Goal: Task Accomplishment & Management: Manage account settings

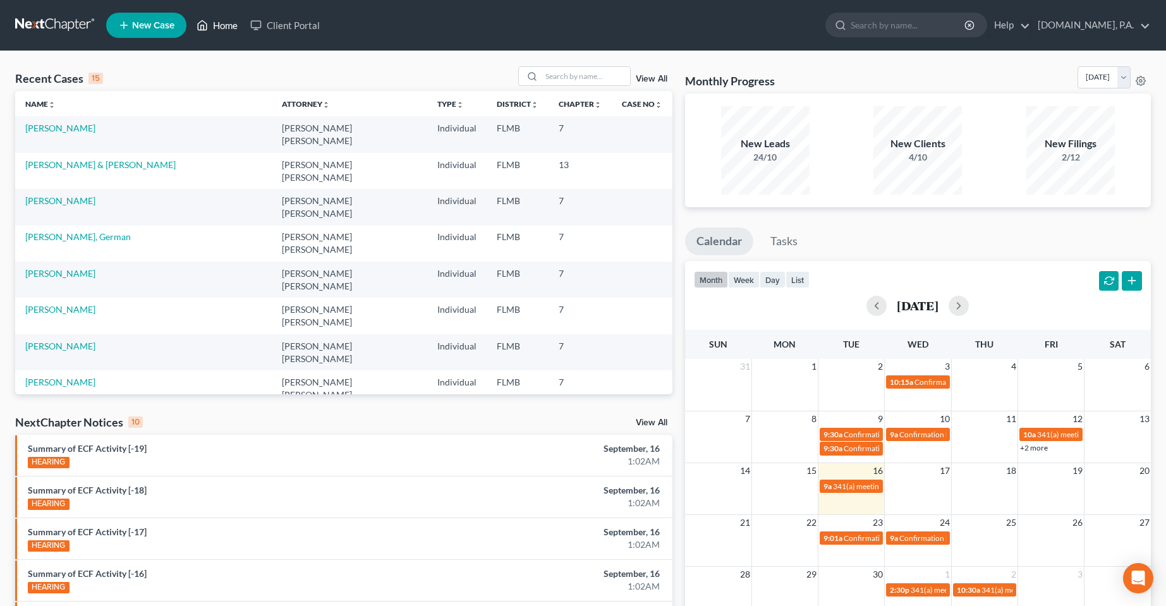
click at [220, 22] on link "Home" at bounding box center [217, 25] width 54 height 23
click at [649, 78] on link "View All" at bounding box center [652, 79] width 32 height 9
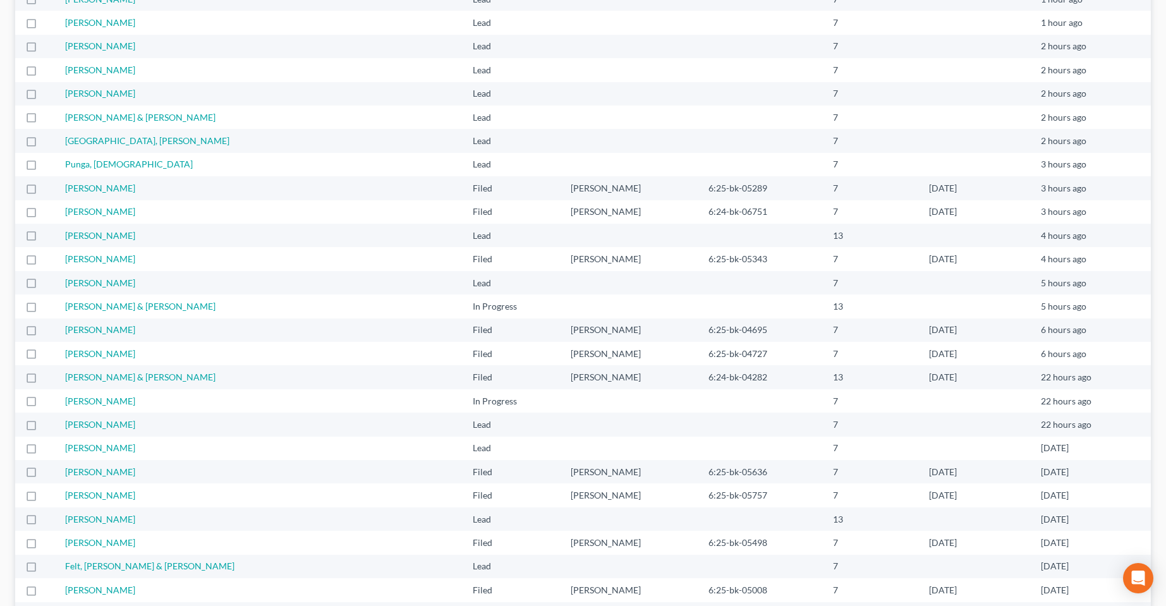
scroll to position [749, 0]
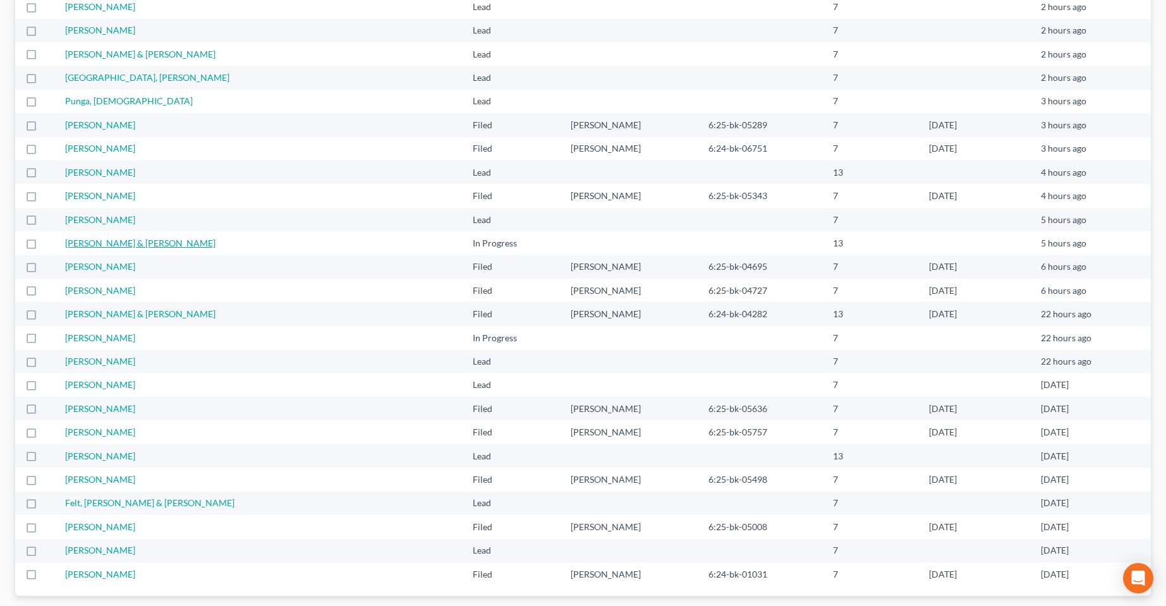
click at [115, 245] on link "[PERSON_NAME] & [PERSON_NAME]" at bounding box center [140, 243] width 150 height 11
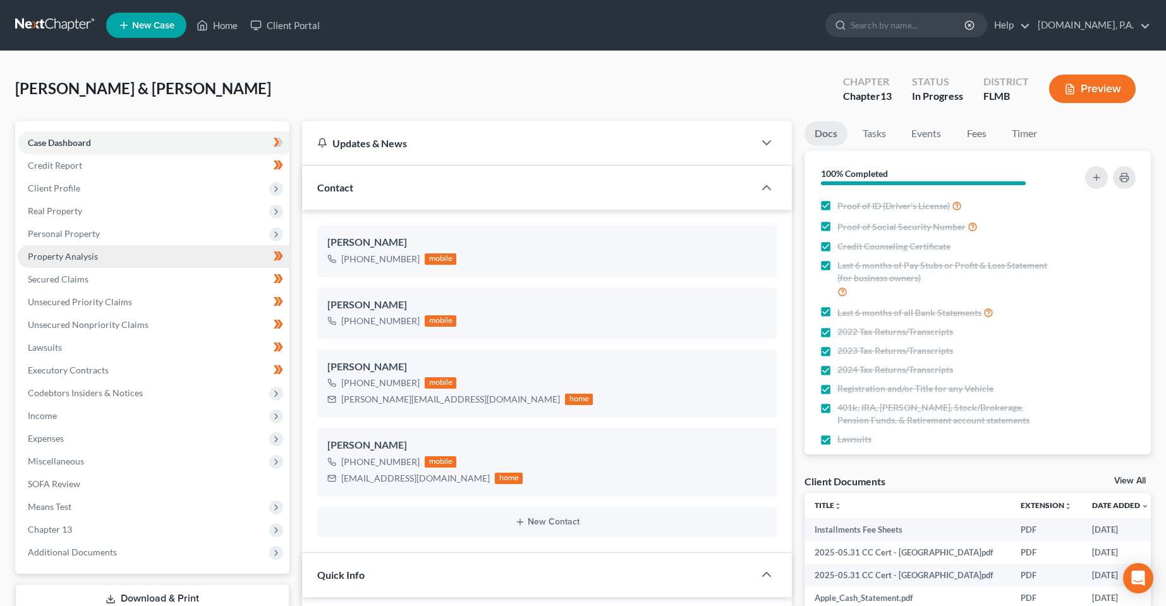
click at [68, 263] on link "Property Analysis" at bounding box center [154, 256] width 272 height 23
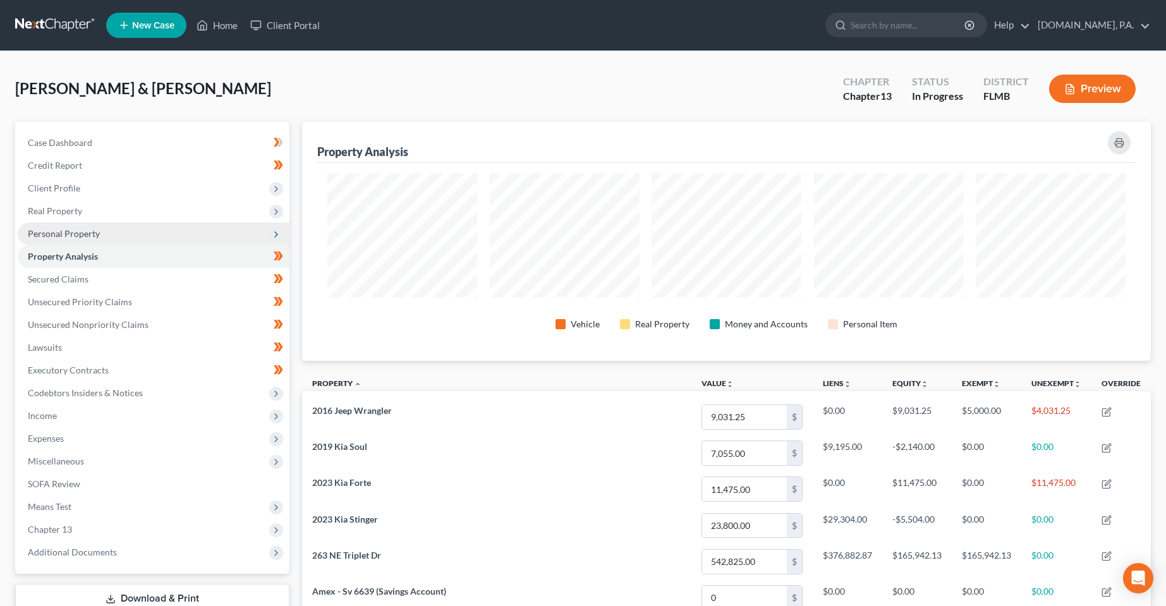
scroll to position [240, 849]
click at [75, 226] on span "Personal Property" at bounding box center [154, 234] width 272 height 23
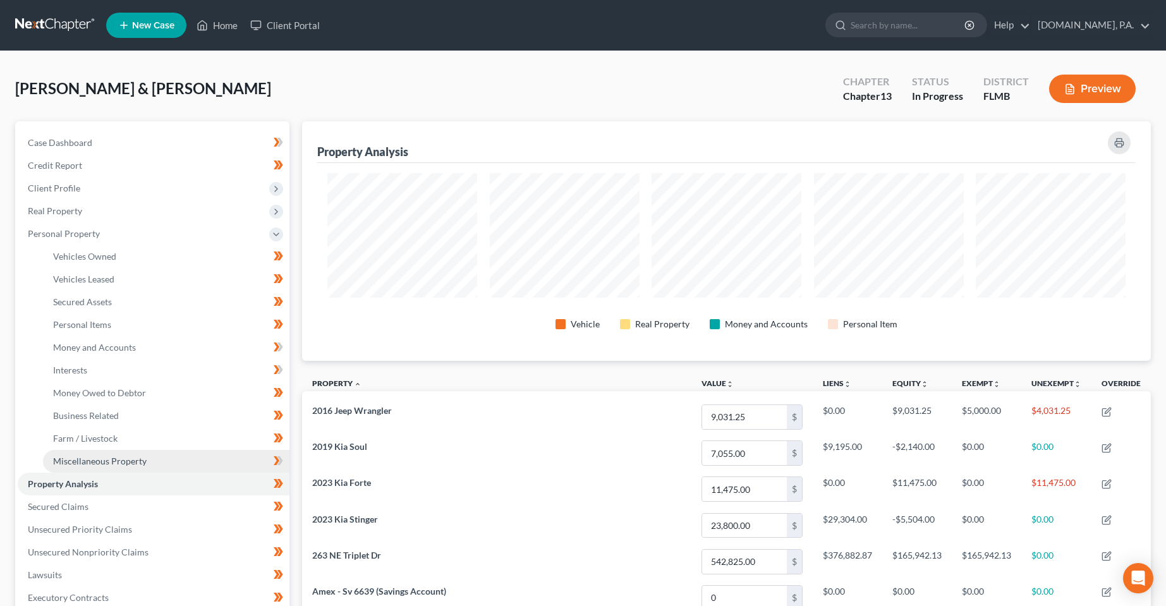
click at [85, 462] on span "Miscellaneous Property" at bounding box center [100, 461] width 94 height 11
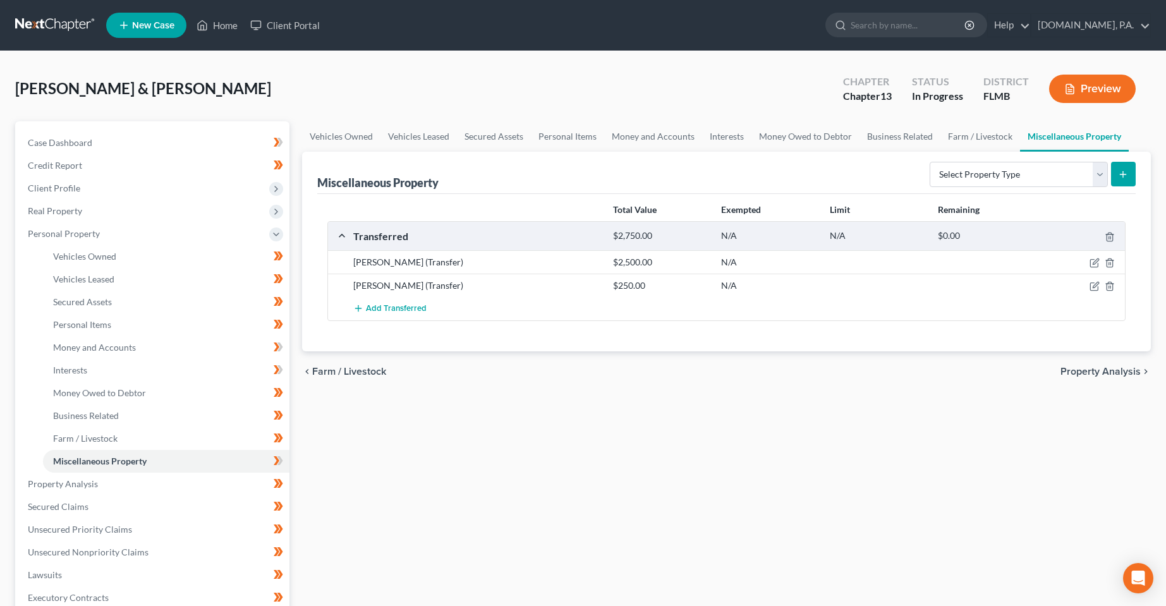
click at [490, 446] on div "Vehicles Owned Vehicles Leased Secured Assets Personal Items Money and Accounts…" at bounding box center [727, 497] width 862 height 753
drag, startPoint x: 88, startPoint y: 483, endPoint x: 97, endPoint y: 478, distance: 10.7
click at [88, 482] on span "Property Analysis" at bounding box center [63, 484] width 70 height 11
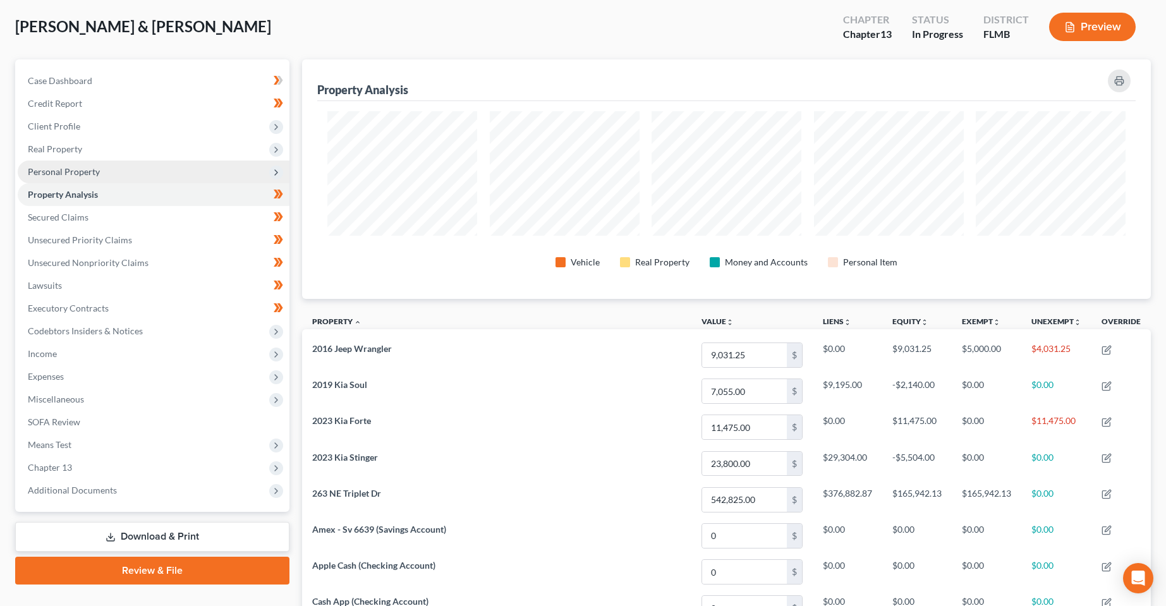
click at [61, 172] on span "Personal Property" at bounding box center [64, 171] width 72 height 11
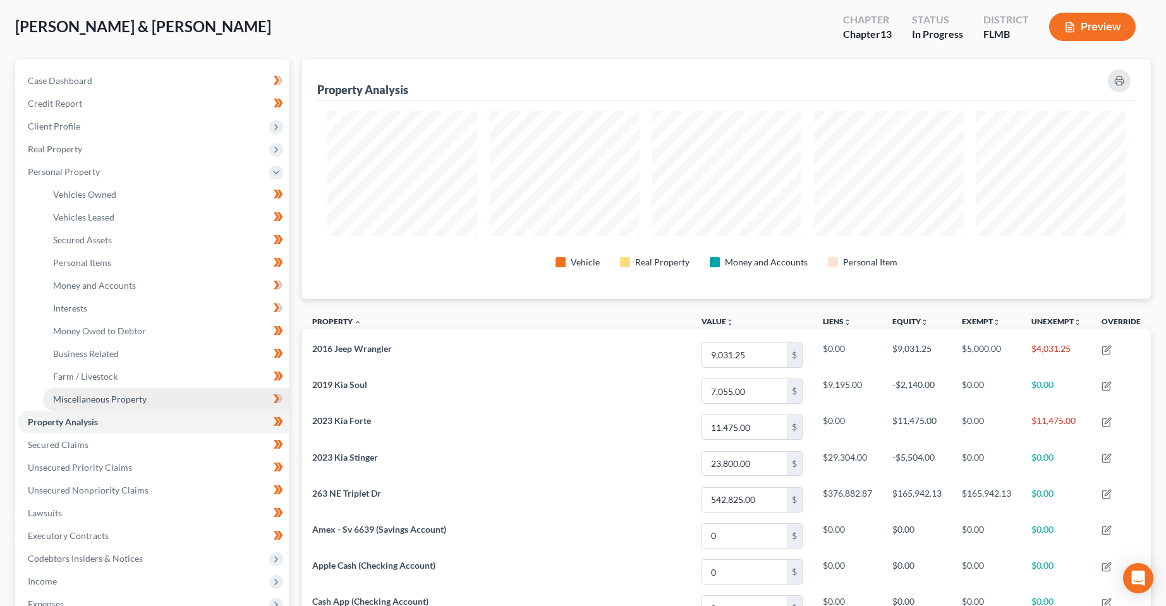
click at [85, 396] on span "Miscellaneous Property" at bounding box center [100, 399] width 94 height 11
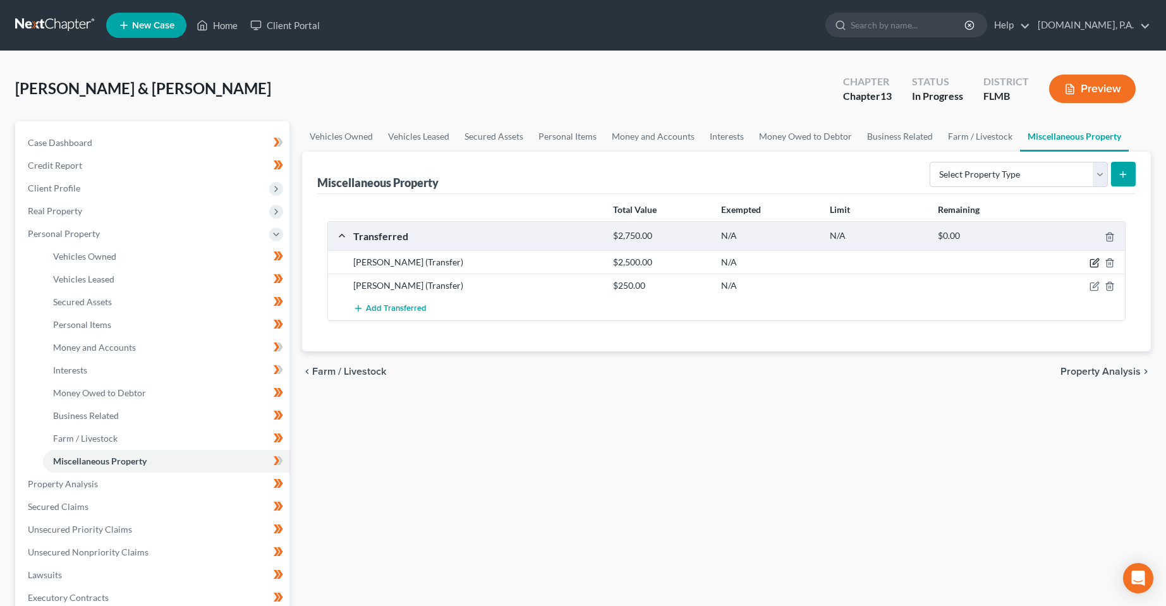
click at [1096, 264] on icon "button" at bounding box center [1096, 262] width 6 height 6
select select "Ordinary ([DATE])"
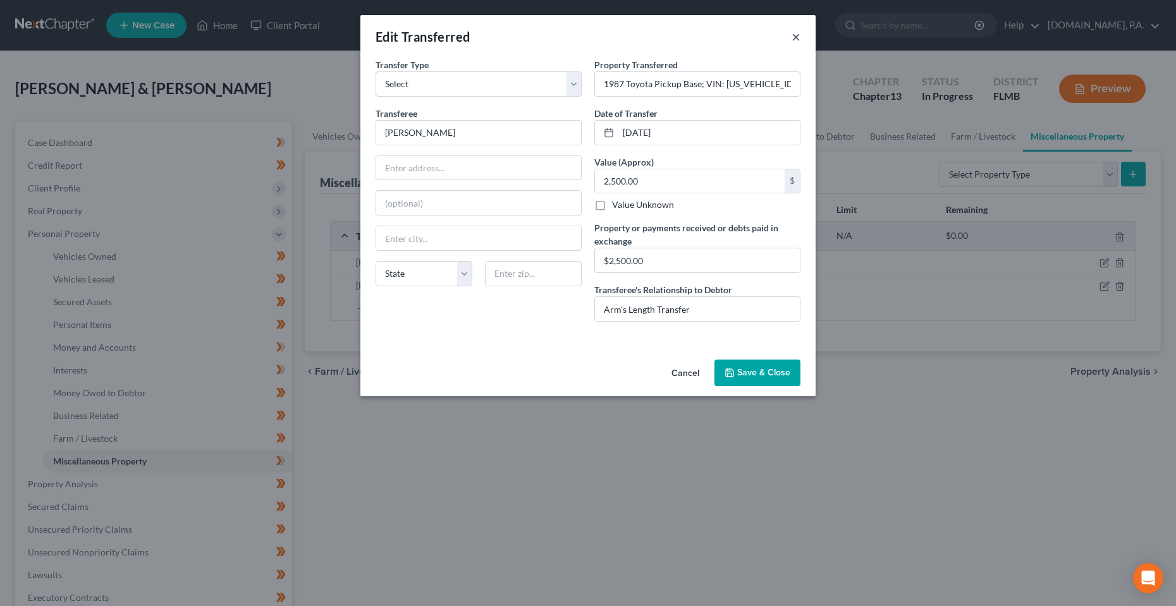
click at [800, 36] on button "×" at bounding box center [796, 36] width 9 height 15
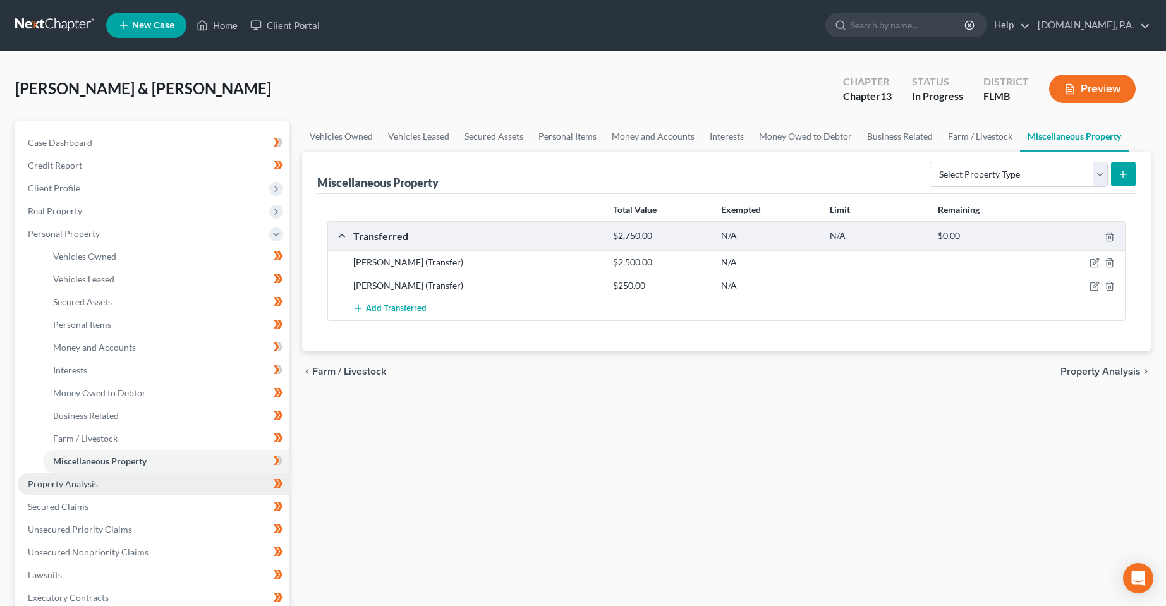
click at [92, 484] on span "Property Analysis" at bounding box center [63, 484] width 70 height 11
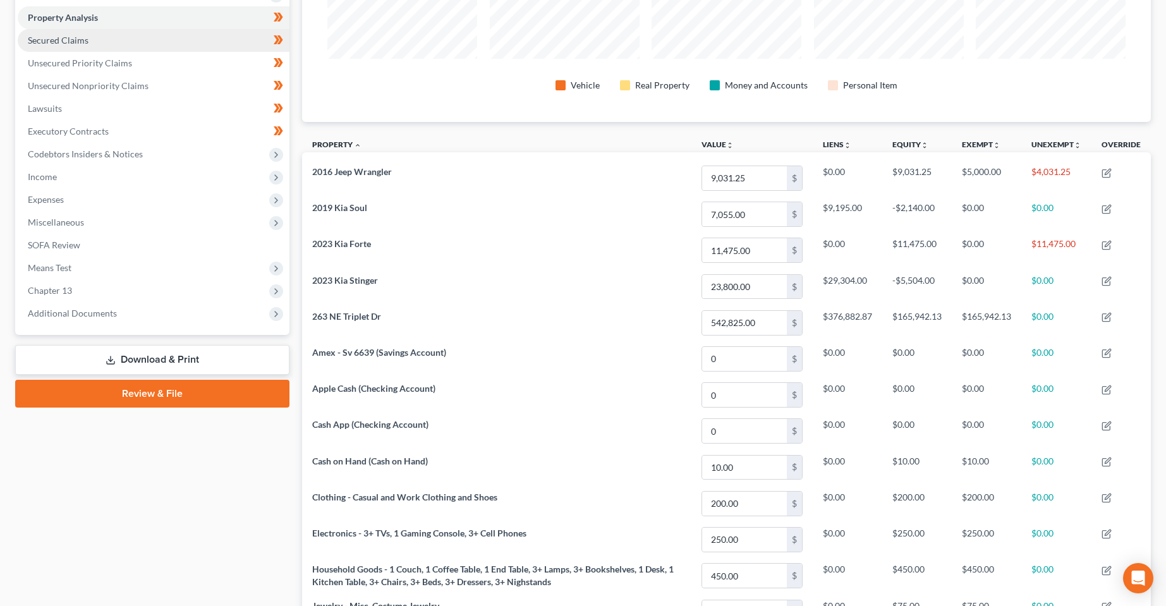
scroll to position [62, 0]
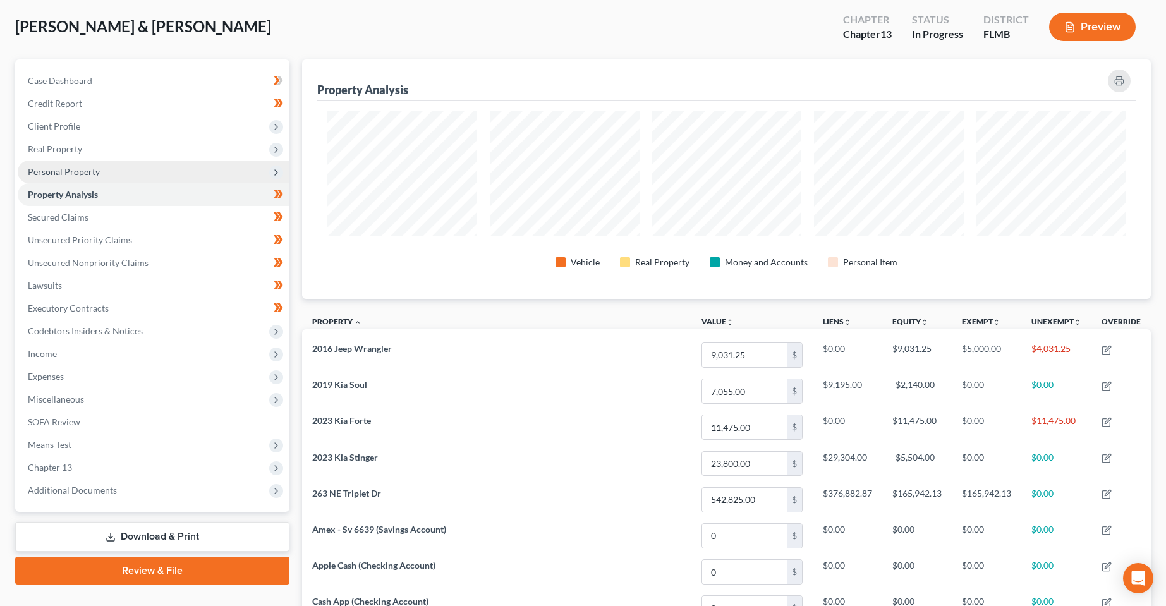
click at [76, 182] on span "Personal Property" at bounding box center [154, 172] width 272 height 23
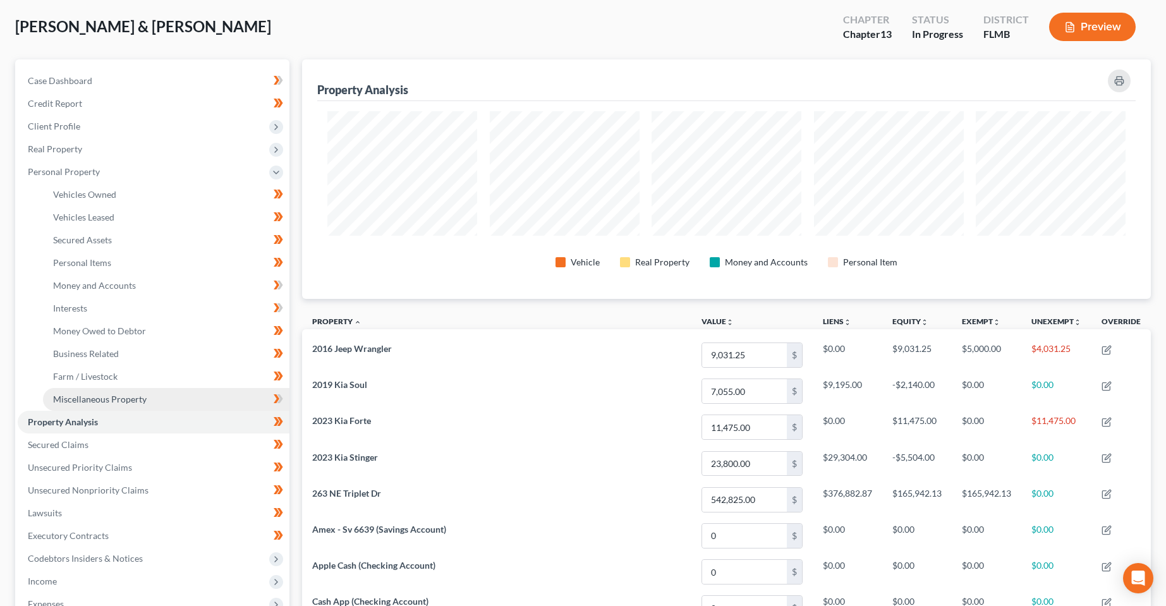
click at [87, 402] on span "Miscellaneous Property" at bounding box center [100, 399] width 94 height 11
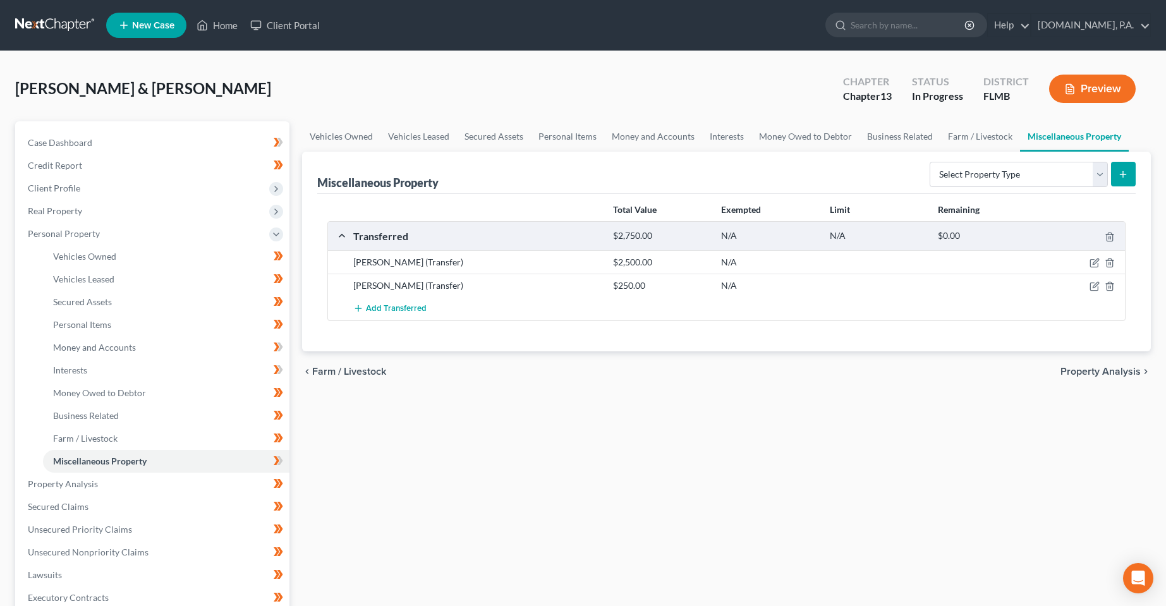
click at [670, 422] on div "Vehicles Owned Vehicles Leased Secured Assets Personal Items Money and Accounts…" at bounding box center [727, 497] width 862 height 753
click at [1101, 265] on div at bounding box center [1083, 262] width 87 height 13
click at [1099, 264] on icon "button" at bounding box center [1095, 263] width 10 height 10
select select "Ordinary ([DATE])"
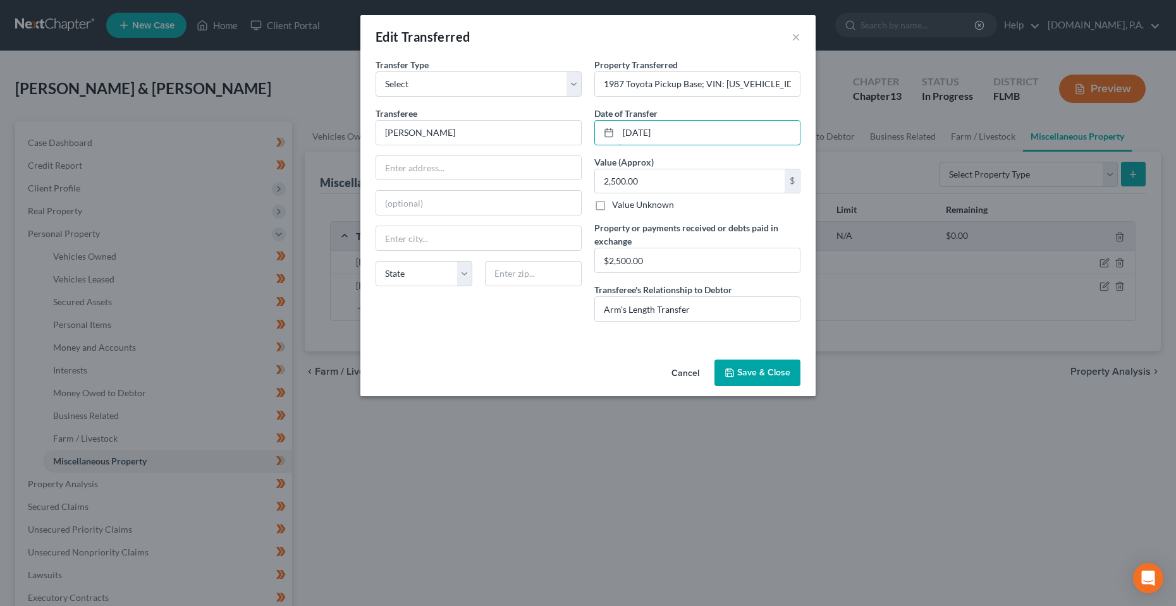
drag, startPoint x: 690, startPoint y: 136, endPoint x: 599, endPoint y: 167, distance: 96.2
click at [601, 134] on div "[DATE]" at bounding box center [697, 132] width 206 height 25
click at [679, 372] on button "Cancel" at bounding box center [685, 373] width 48 height 25
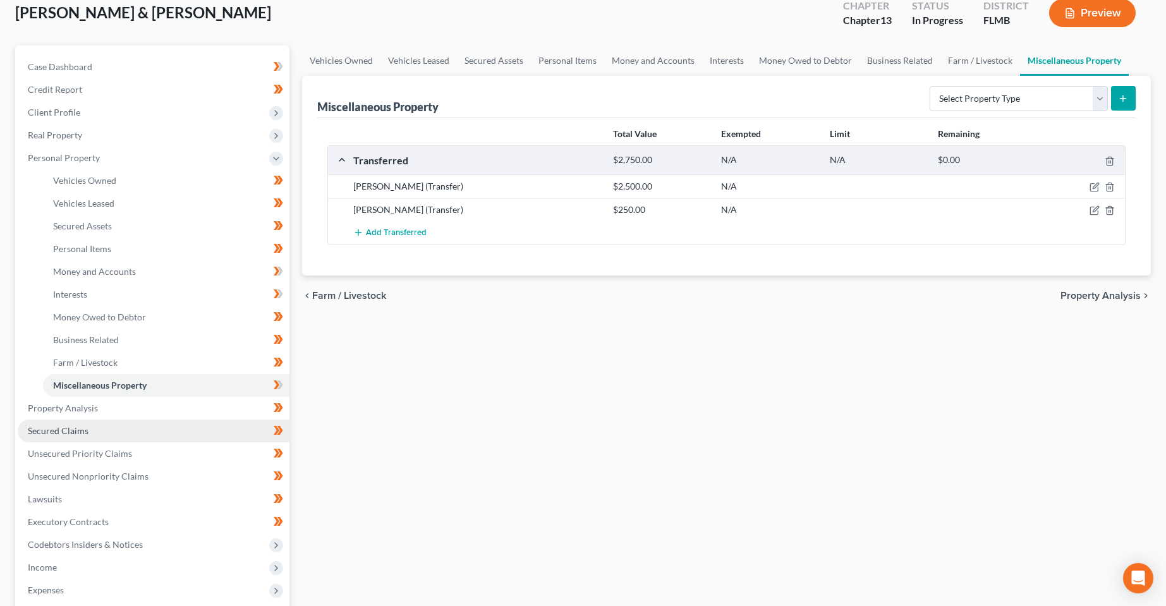
scroll to position [253, 0]
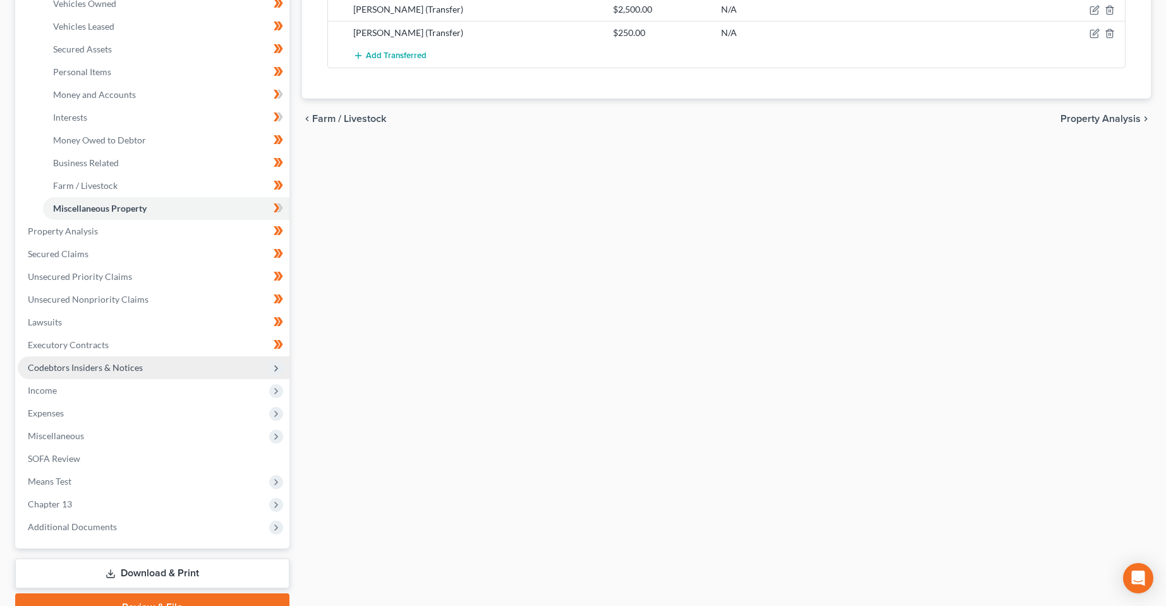
click at [94, 367] on span "Codebtors Insiders & Notices" at bounding box center [85, 367] width 115 height 11
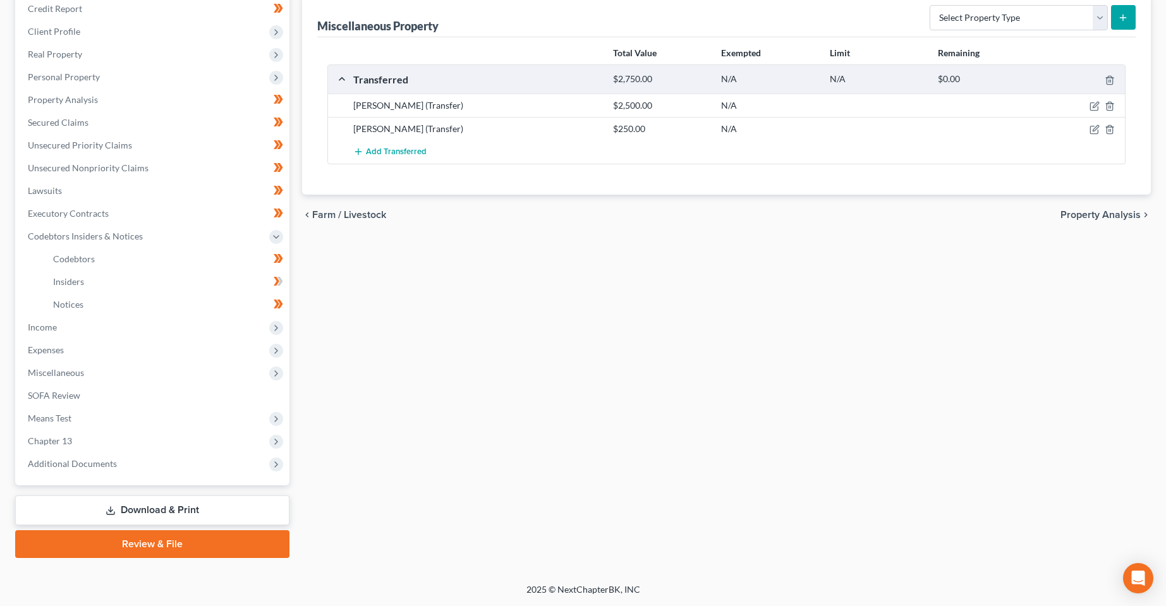
scroll to position [157, 0]
click at [81, 287] on link "Insiders" at bounding box center [166, 282] width 247 height 23
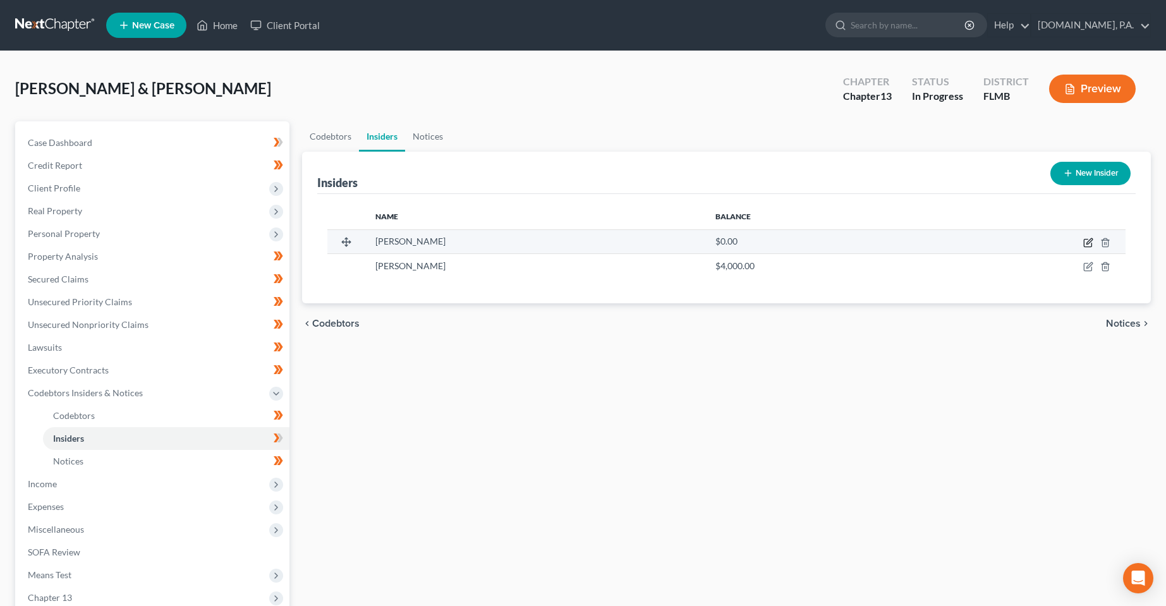
click at [1088, 245] on icon "button" at bounding box center [1089, 243] width 10 height 10
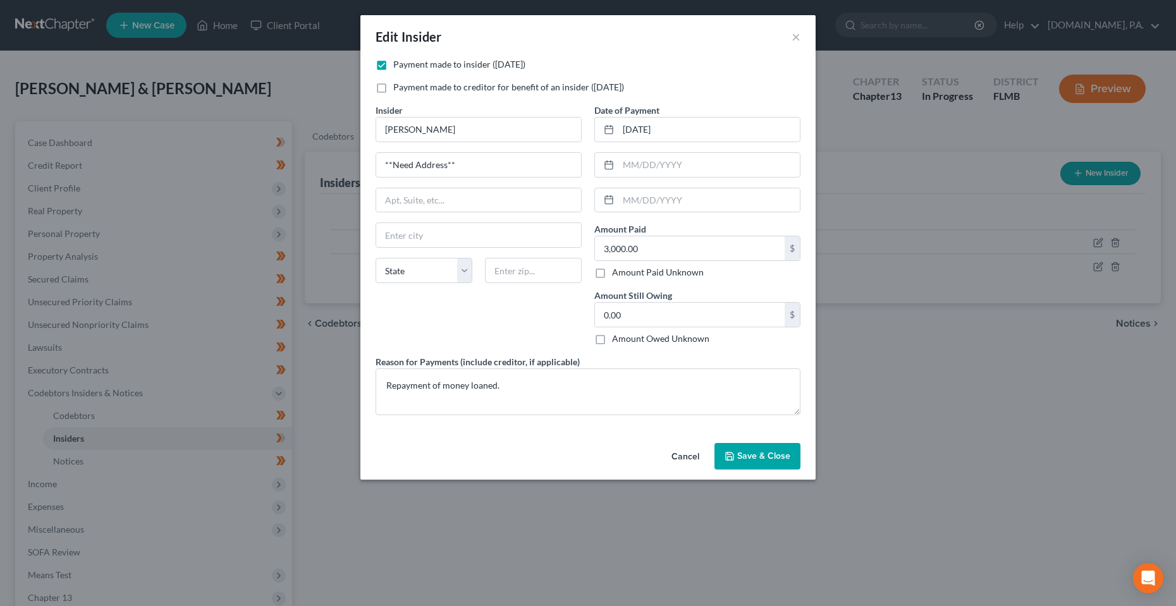
click at [773, 451] on span "Save & Close" at bounding box center [763, 456] width 53 height 11
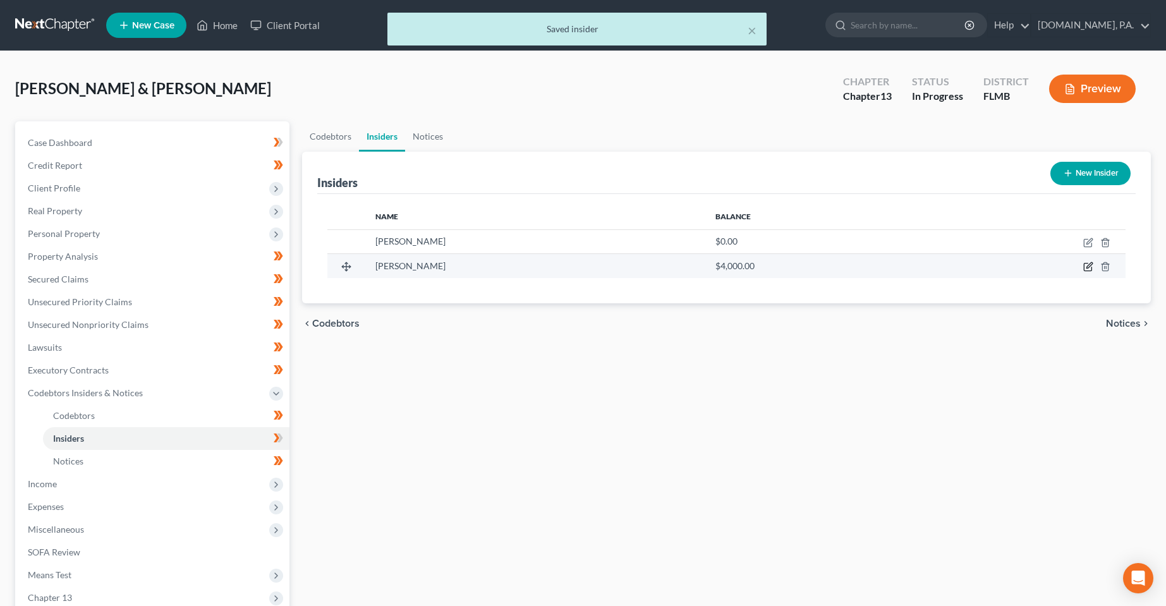
click at [1089, 262] on icon "button" at bounding box center [1089, 267] width 10 height 10
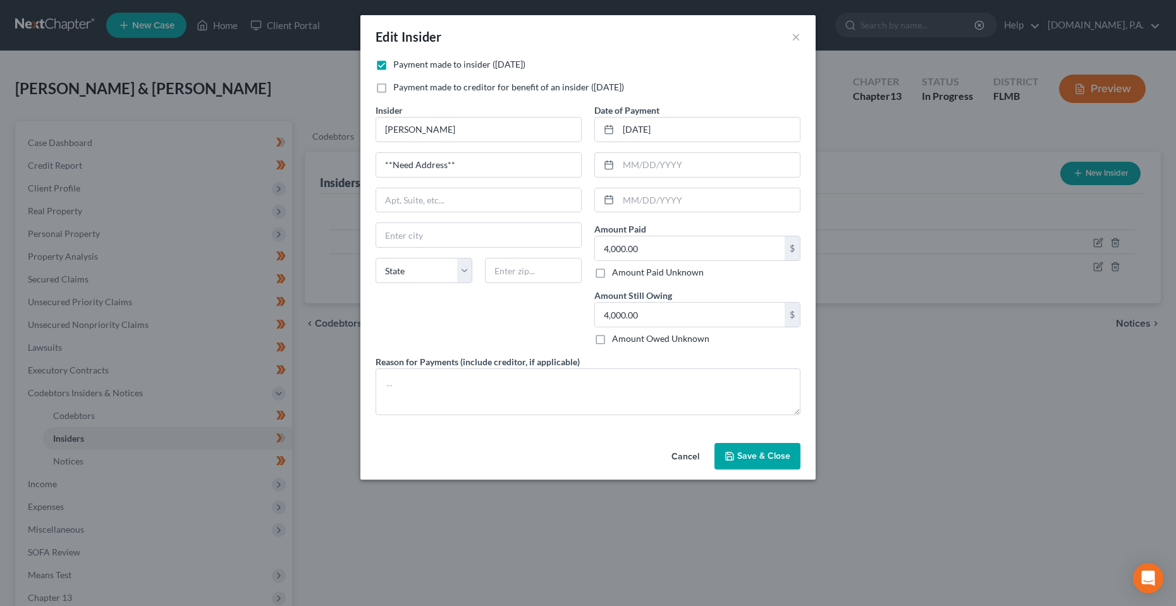
click at [753, 459] on span "Save & Close" at bounding box center [763, 456] width 53 height 11
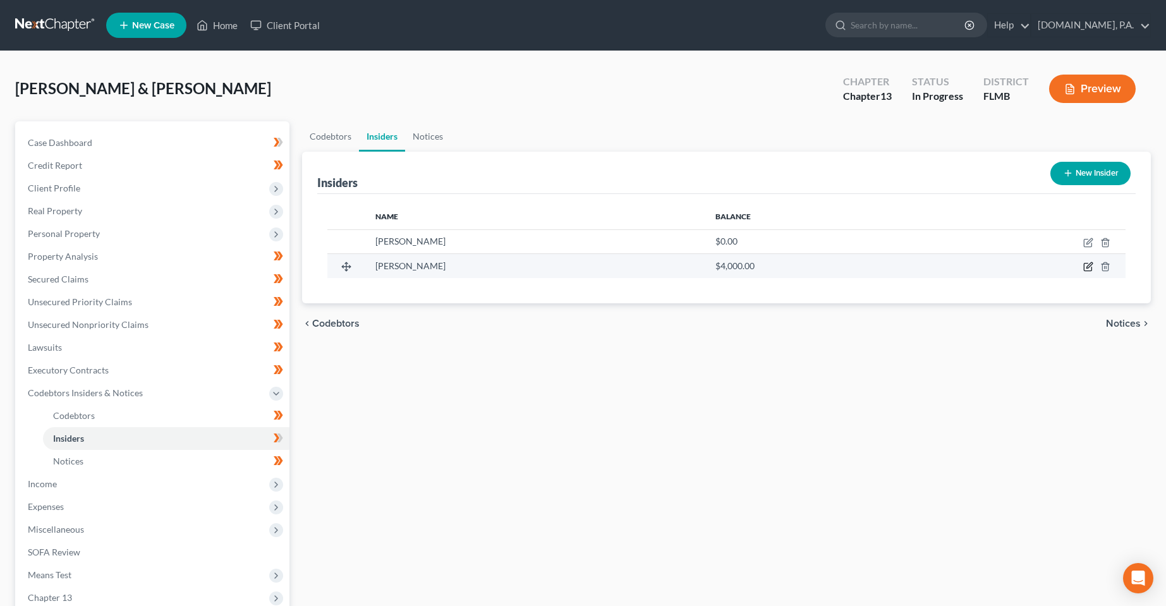
click at [1089, 265] on icon "button" at bounding box center [1089, 267] width 10 height 10
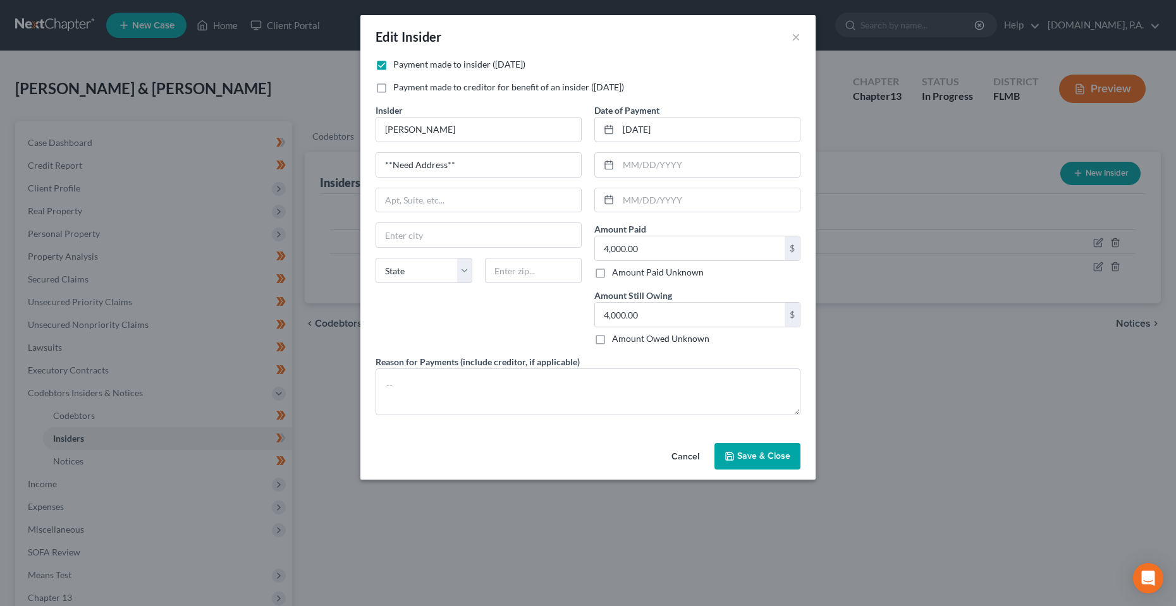
click at [678, 458] on button "Cancel" at bounding box center [685, 456] width 48 height 25
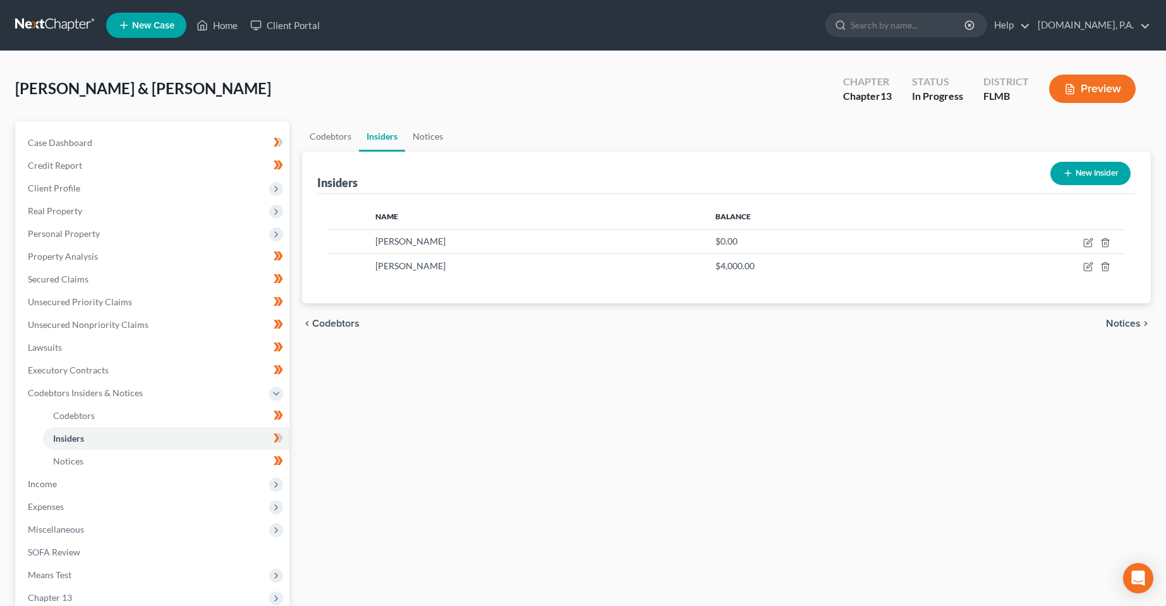
click at [487, 495] on div at bounding box center [583, 303] width 1166 height 606
click at [424, 366] on div "Codebtors Insiders Notices Insiders New Insider Name Balance [PERSON_NAME] $0.0…" at bounding box center [727, 418] width 862 height 594
click at [1085, 242] on icon "button" at bounding box center [1089, 243] width 10 height 10
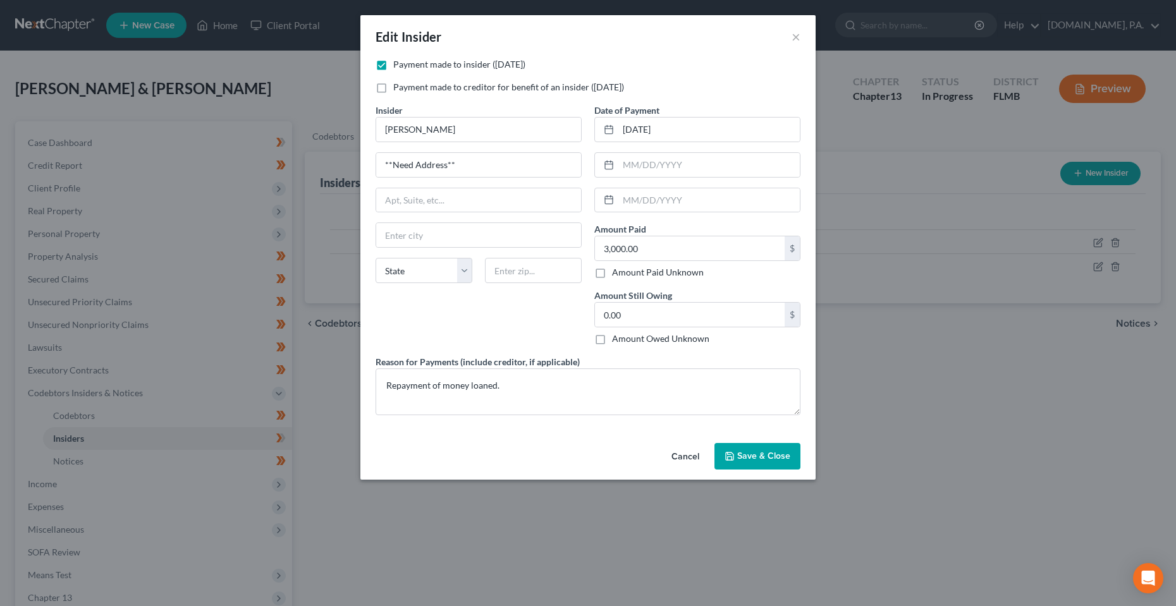
click at [449, 314] on div "Insider * [PERSON_NAME] **Need Address** [GEOGRAPHIC_DATA][US_STATE] CA CO [GEO…" at bounding box center [478, 230] width 219 height 252
click at [797, 37] on button "×" at bounding box center [796, 36] width 9 height 15
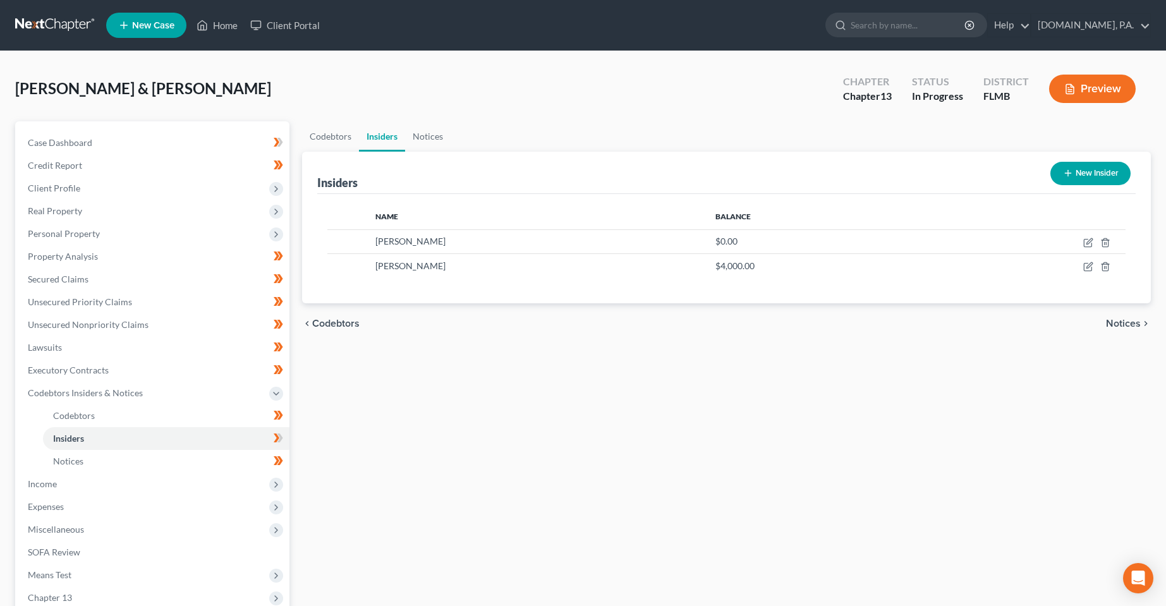
click at [733, 452] on div "Codebtors Insiders Notices Insiders New Insider Name Balance [PERSON_NAME] $0.0…" at bounding box center [727, 418] width 862 height 594
click at [71, 243] on span "Personal Property" at bounding box center [154, 234] width 272 height 23
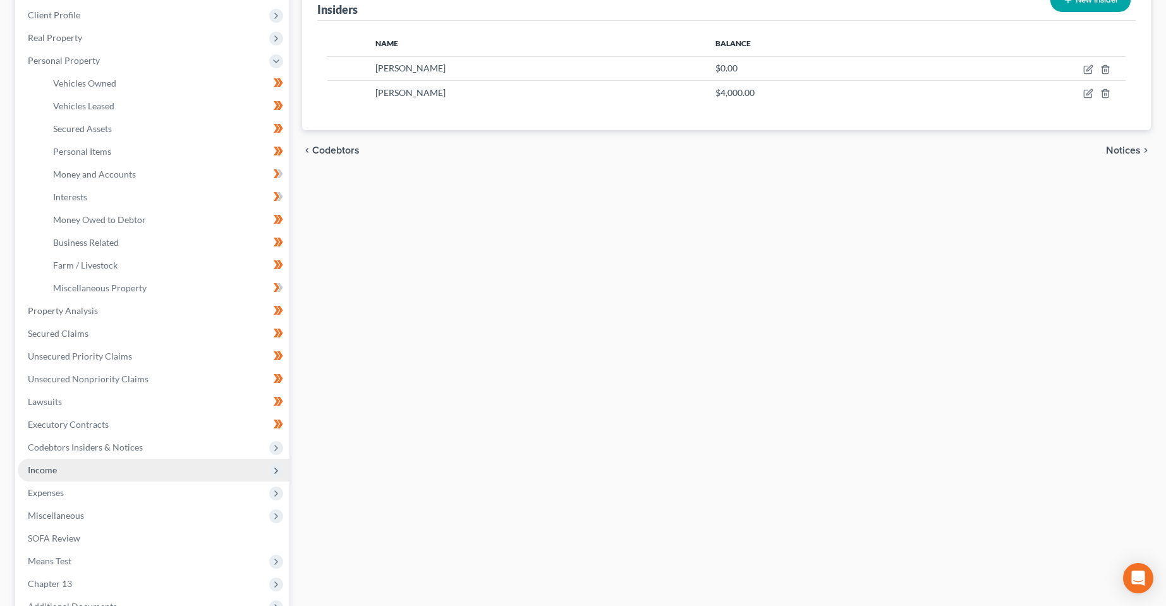
scroll to position [190, 0]
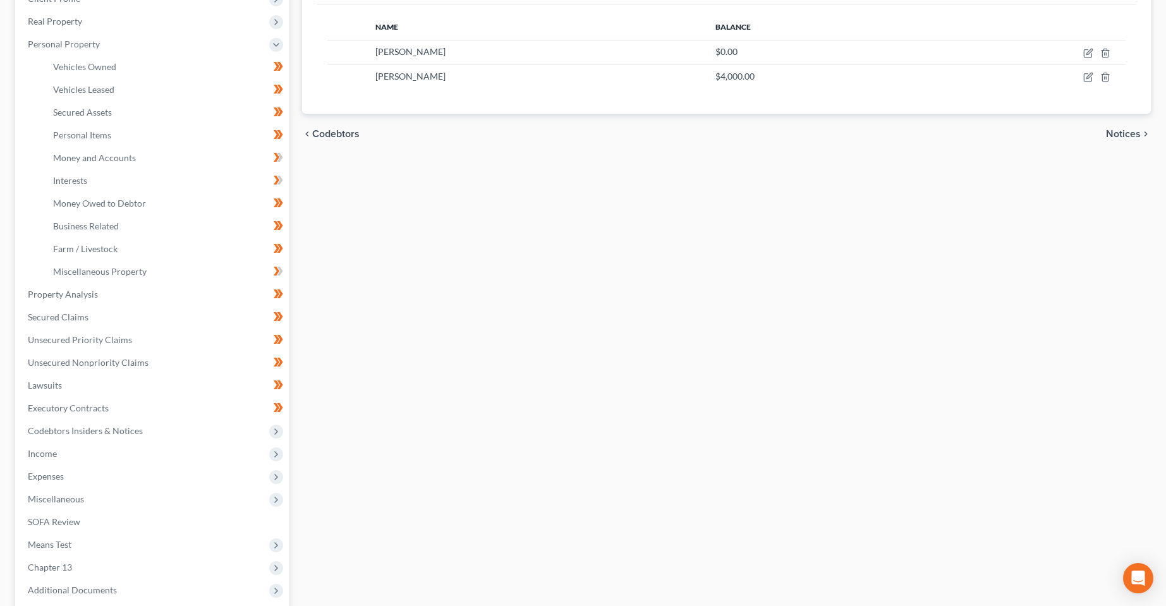
click at [667, 334] on div "Codebtors Insiders Notices Insiders New Insider Name Balance [PERSON_NAME] $0.0…" at bounding box center [727, 308] width 862 height 753
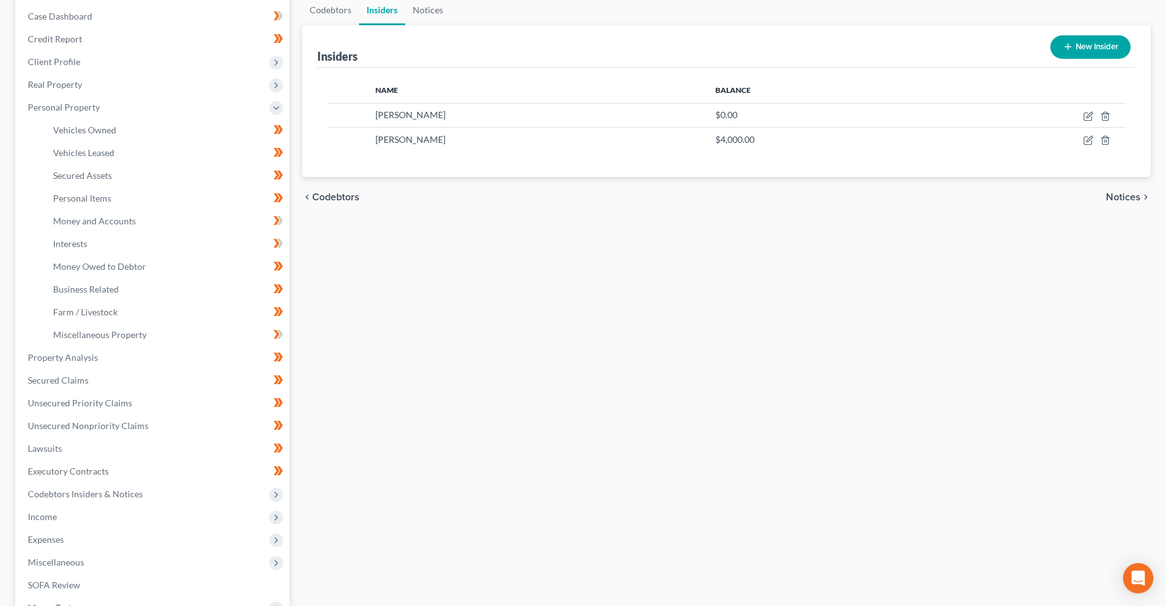
click at [683, 322] on div "Codebtors Insiders Notices Insiders New Insider Name Balance [PERSON_NAME] $0.0…" at bounding box center [727, 371] width 862 height 753
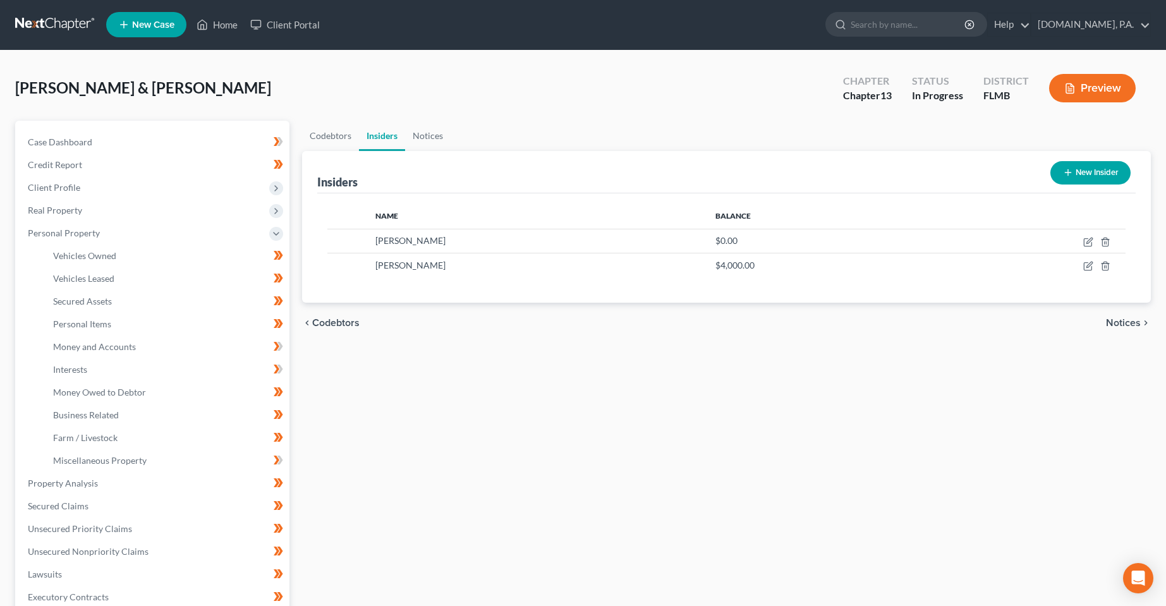
scroll to position [0, 0]
click at [517, 446] on div "Codebtors Insiders Notices Insiders New Insider Name Balance [PERSON_NAME] $0.0…" at bounding box center [727, 497] width 862 height 753
